Goal: Task Accomplishment & Management: Use online tool/utility

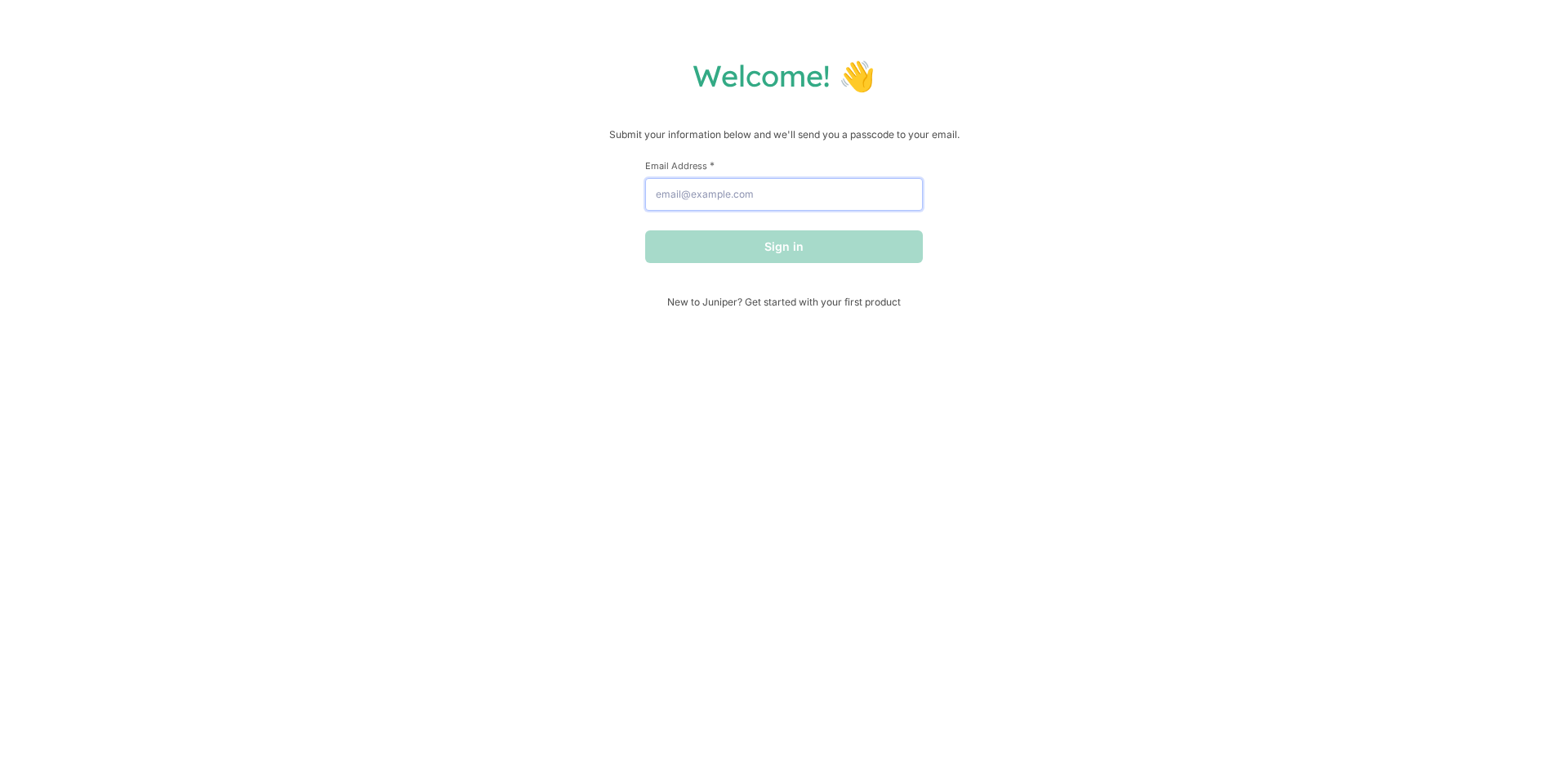
click at [736, 193] on input "Email Address *" at bounding box center [783, 194] width 277 height 33
type input "[EMAIL_ADDRESS][DOMAIN_NAME]"
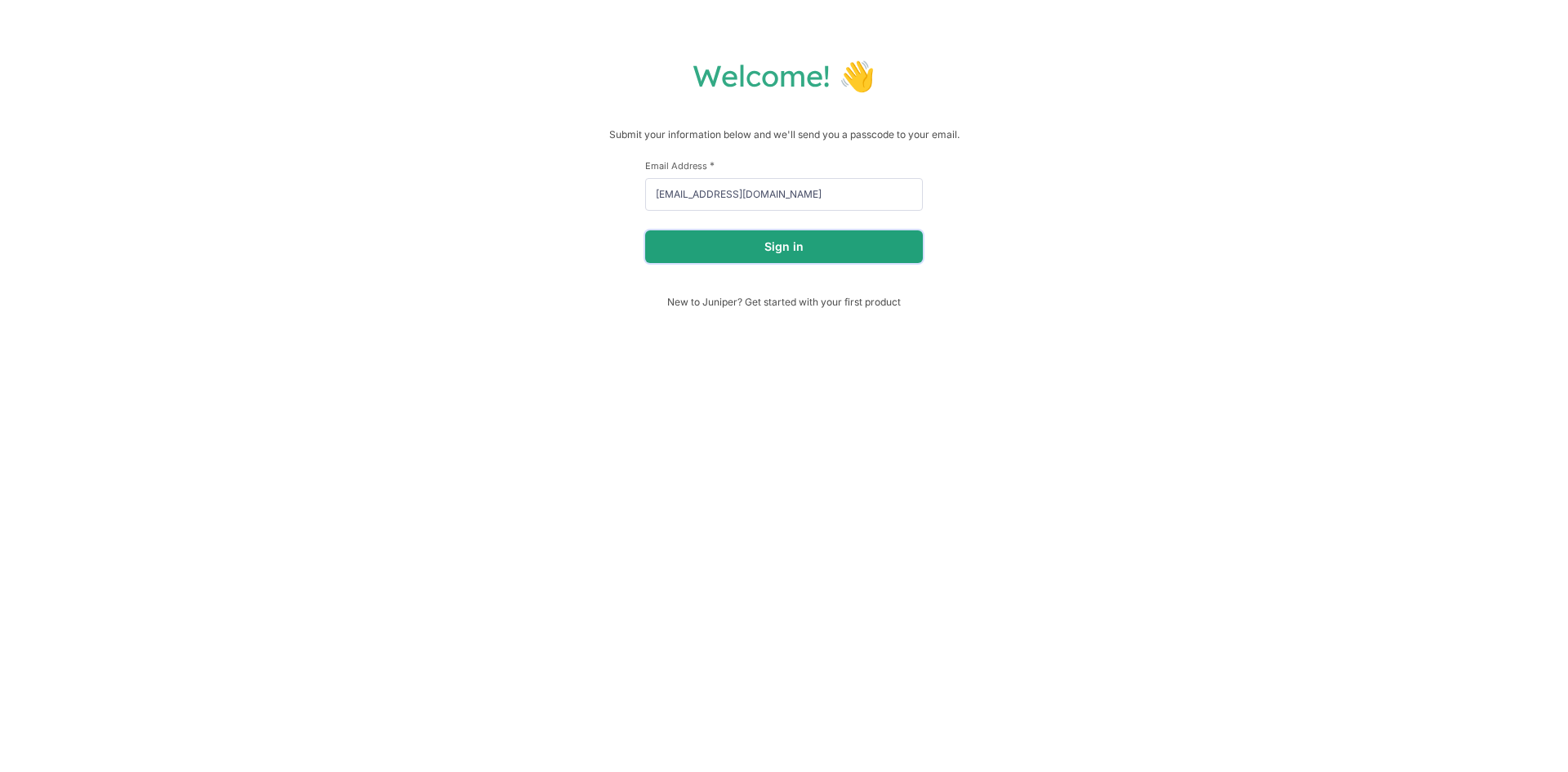
click at [778, 248] on button "Sign in" at bounding box center [783, 246] width 277 height 33
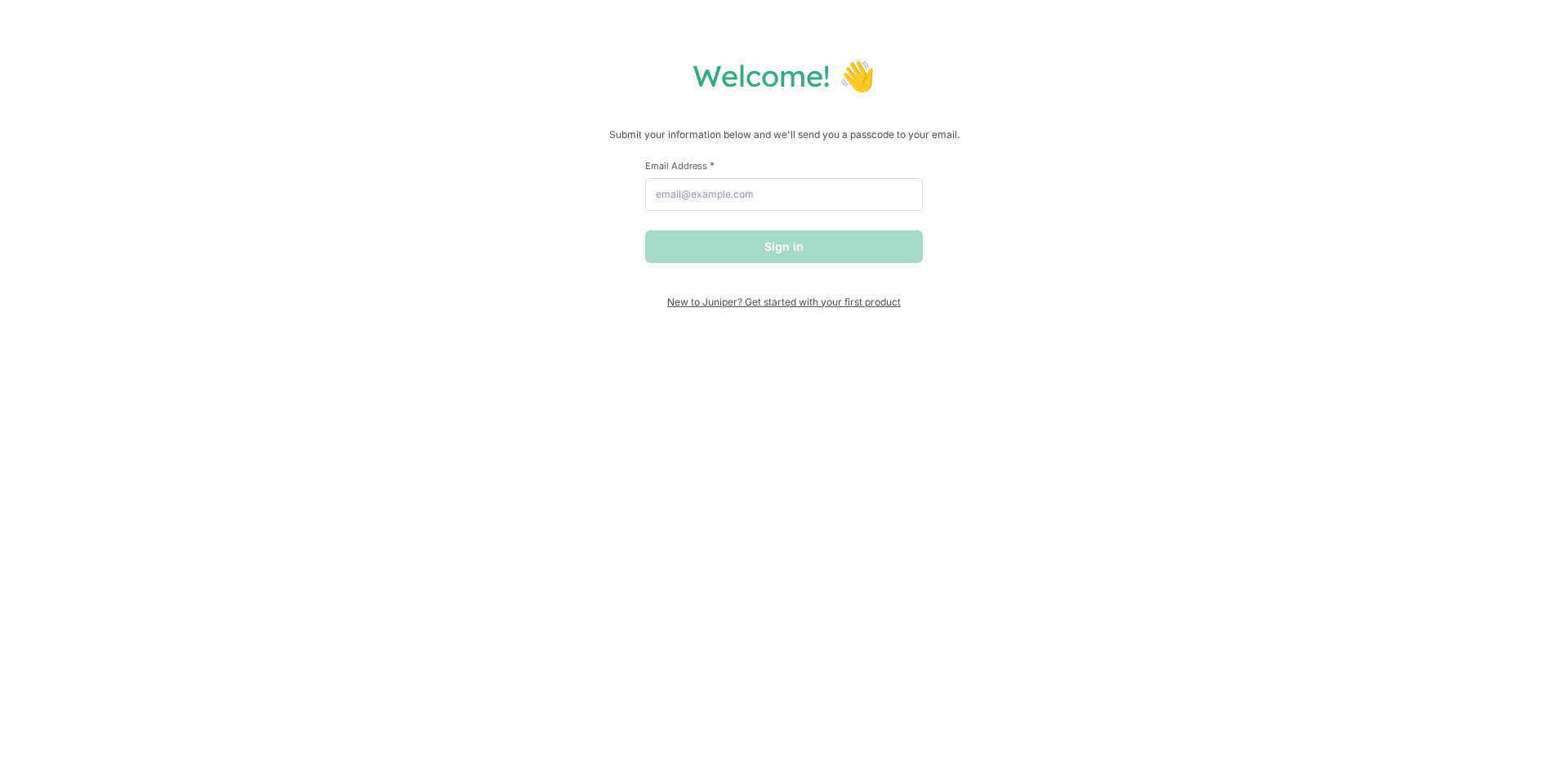
click at [873, 303] on span "New to Juniper? Get started with your first product" at bounding box center [783, 302] width 277 height 13
